Goal: Information Seeking & Learning: Learn about a topic

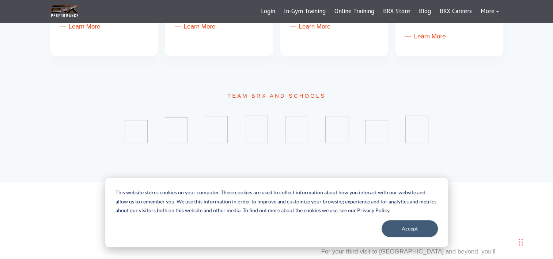
scroll to position [393, 0]
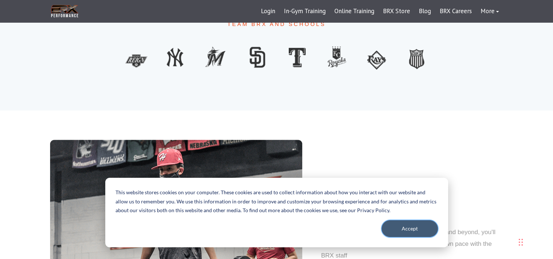
click at [408, 231] on button "Accept" at bounding box center [409, 228] width 56 height 17
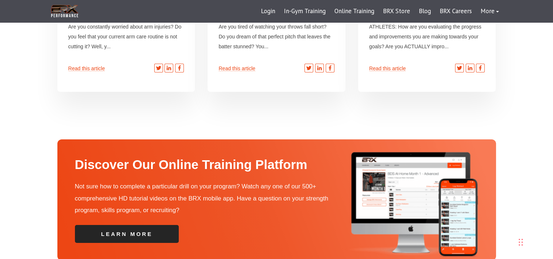
scroll to position [2328, 0]
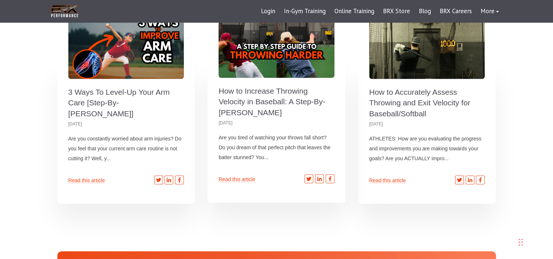
click at [272, 87] on link "How to Increase Throwing Velocity in Baseball: A Step-By-[PERSON_NAME]" at bounding box center [271, 102] width 107 height 30
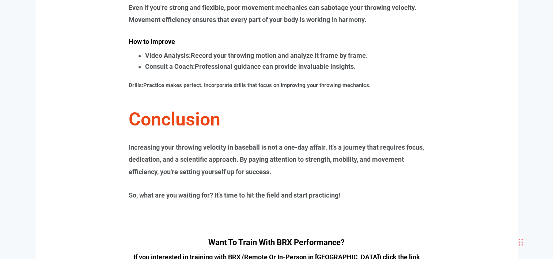
scroll to position [1315, 0]
